Goal: Task Accomplishment & Management: Complete application form

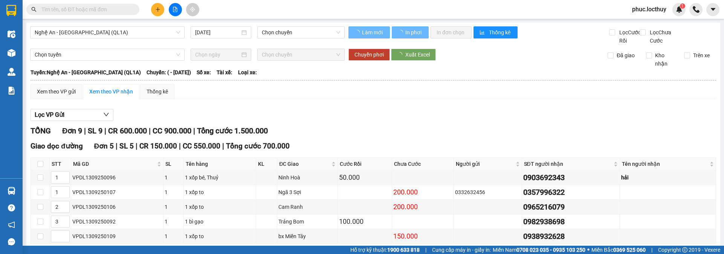
click at [103, 8] on input "text" at bounding box center [85, 9] width 89 height 8
type input "[DATE]"
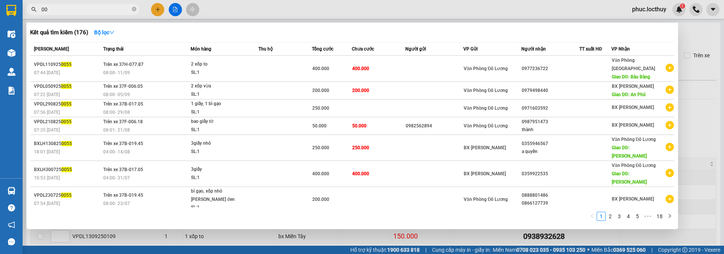
type input "0"
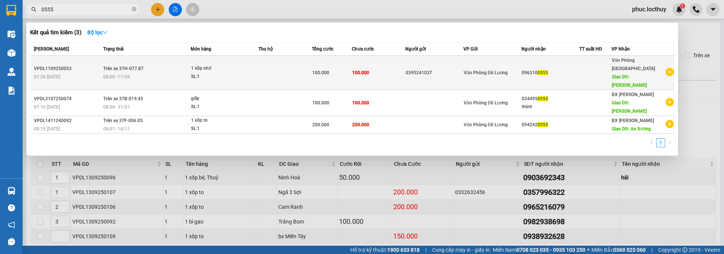
type input "0555"
click at [428, 69] on div "0395241037" at bounding box center [434, 73] width 57 height 8
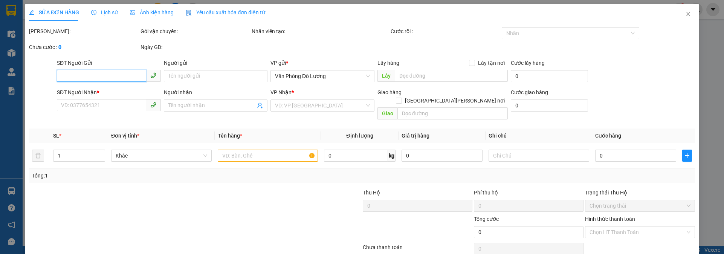
type input "0395241037"
type input "0963100555"
type input "Buôn Hồ"
type input "100.000"
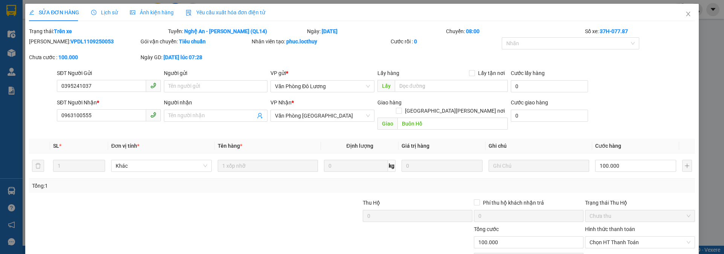
click at [161, 15] on span "Ảnh kiện hàng" at bounding box center [152, 12] width 44 height 6
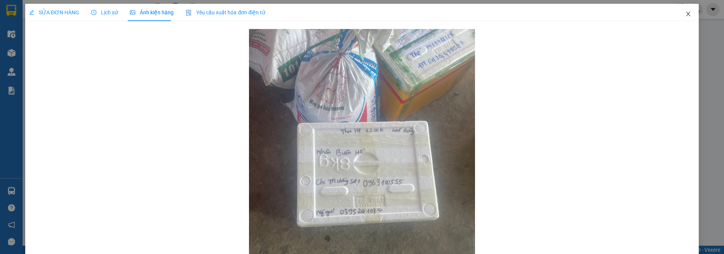
click at [686, 12] on span "Close" at bounding box center [688, 14] width 21 height 21
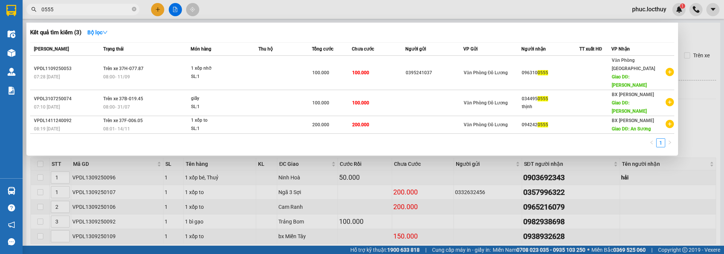
click at [94, 10] on input "0555" at bounding box center [85, 9] width 89 height 8
